Goal: Find specific page/section: Find specific page/section

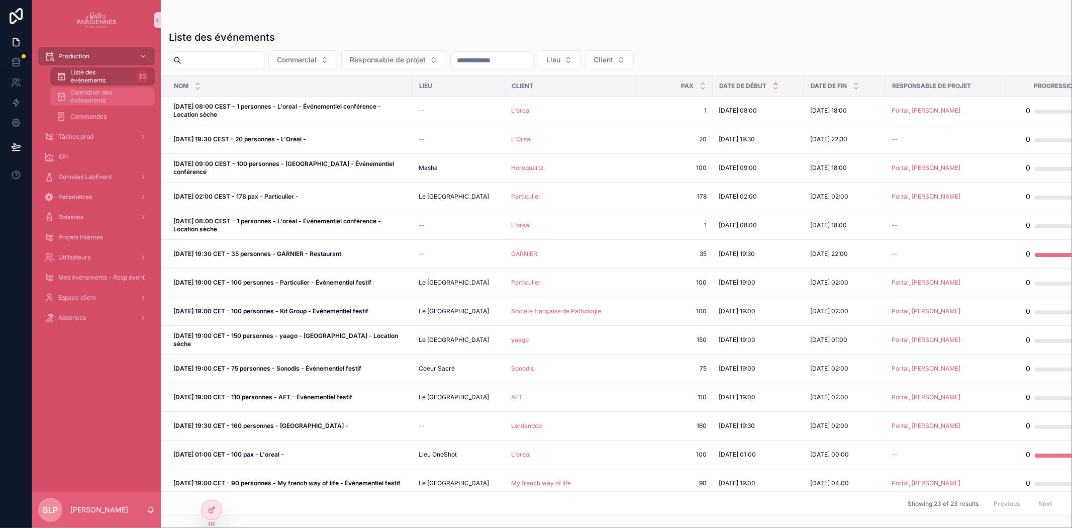
click at [102, 99] on span "Calendrier des événements" at bounding box center [107, 96] width 74 height 16
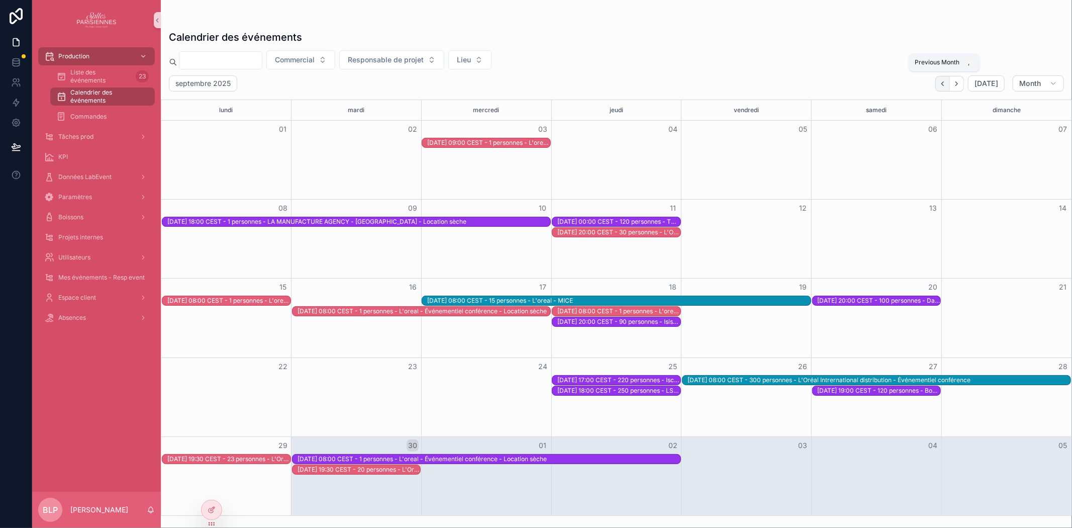
click at [944, 88] on button "Back" at bounding box center [943, 84] width 15 height 16
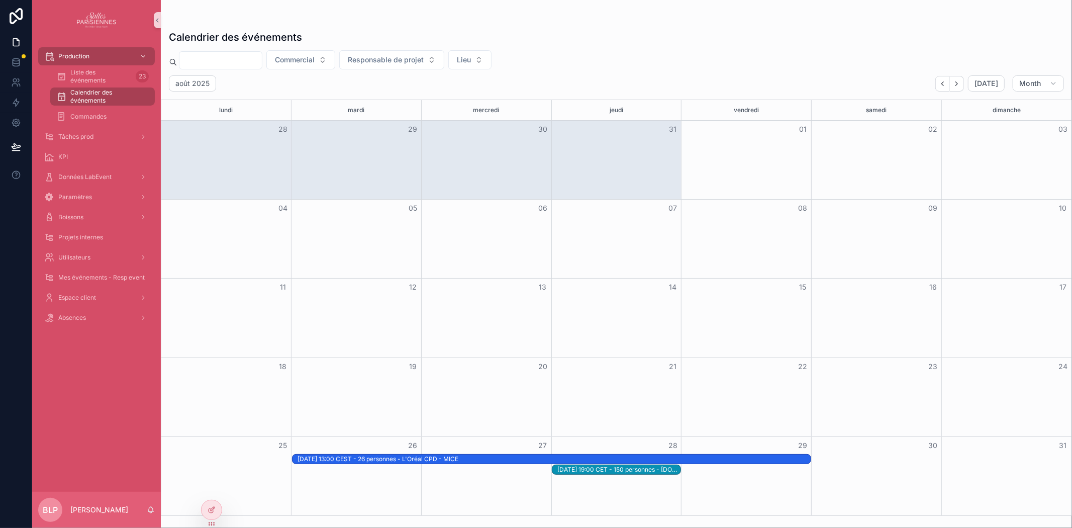
click at [604, 470] on div "[DATE] 19:00 CET - 150 personnes - [DOMAIN_NAME] - Événementiel festif" at bounding box center [619, 470] width 123 height 8
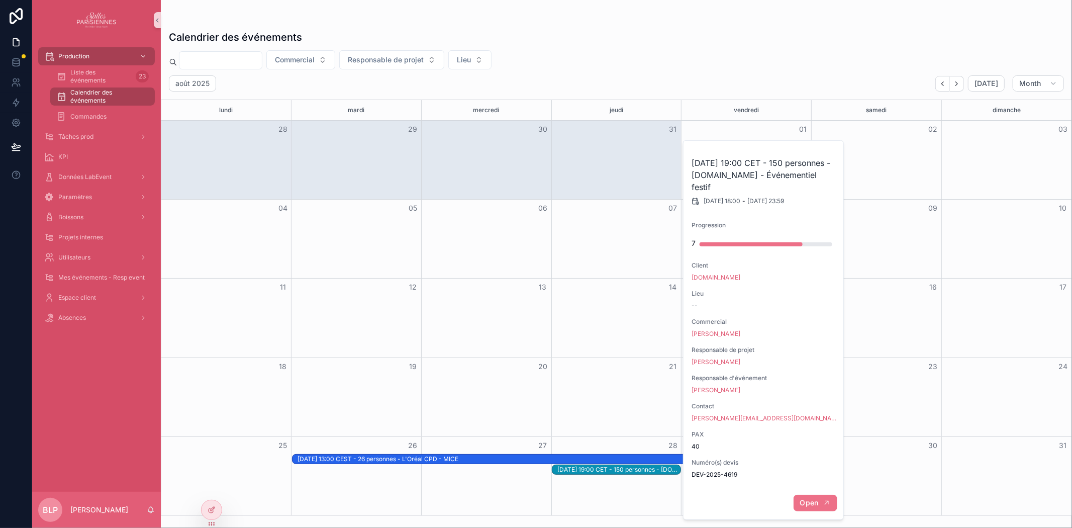
click at [806, 504] on span "Open" at bounding box center [809, 502] width 19 height 9
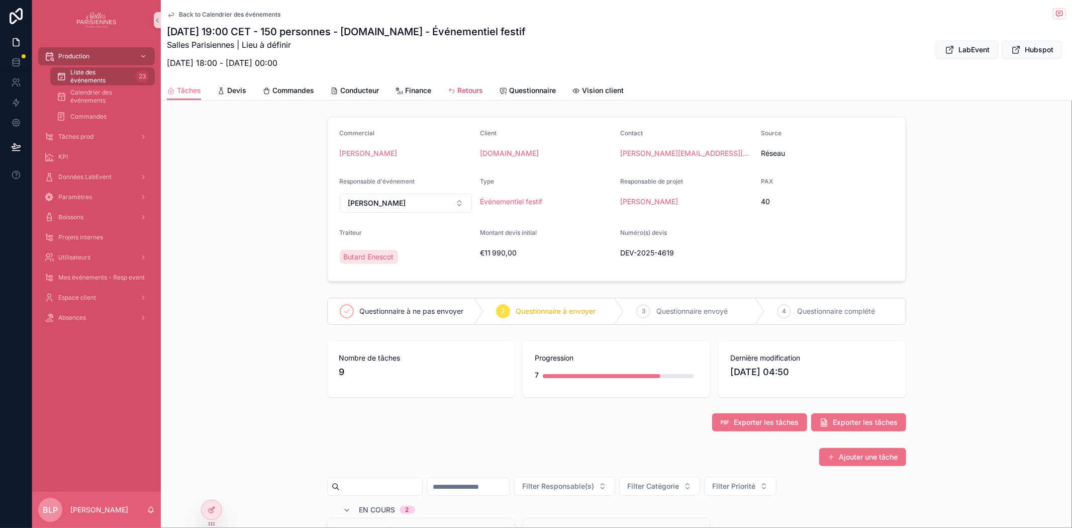
click at [473, 91] on span "Retours" at bounding box center [470, 90] width 26 height 10
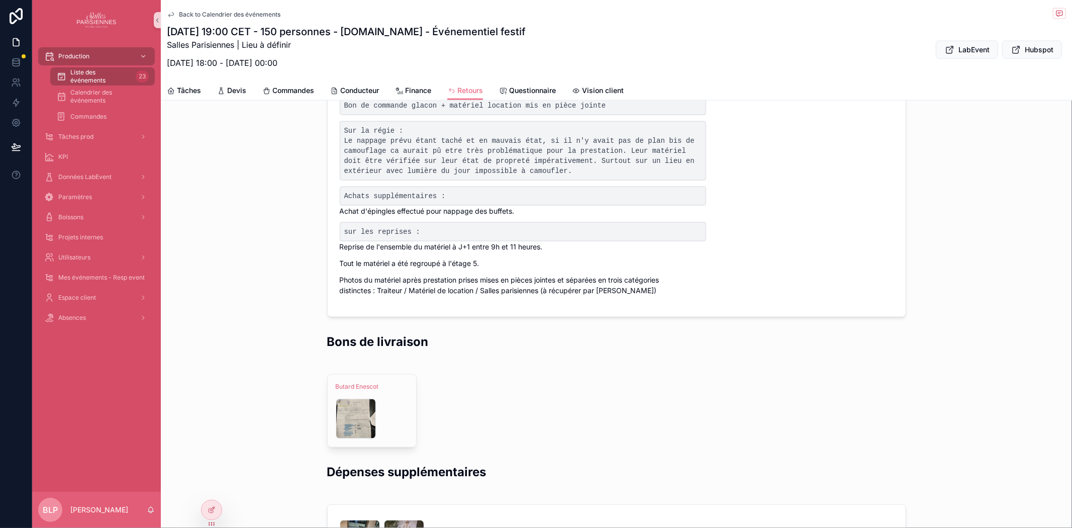
scroll to position [1096, 0]
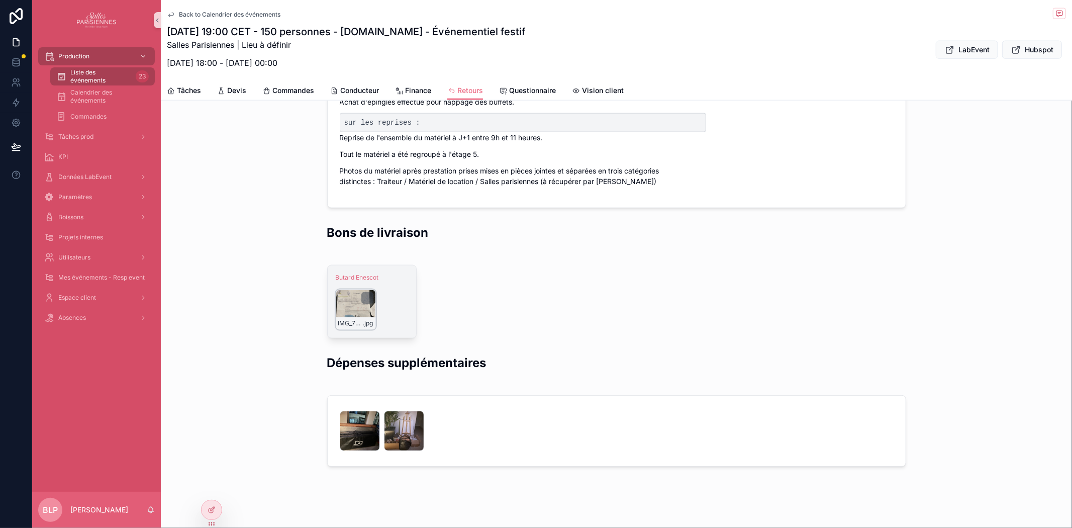
click at [348, 293] on div "IMG_7399 .jpg" at bounding box center [356, 310] width 40 height 40
click at [348, 415] on div "IMG_7388 .jpg" at bounding box center [360, 431] width 40 height 40
click at [393, 421] on div "IMG_7391 .jpg" at bounding box center [404, 431] width 40 height 40
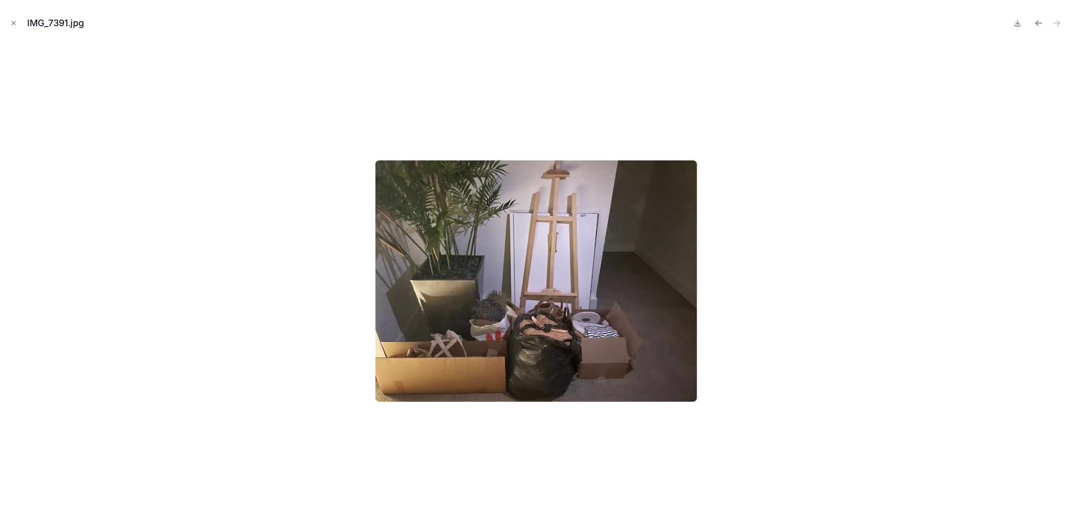
click at [905, 287] on div at bounding box center [536, 281] width 1056 height 478
